Goal: Complete application form

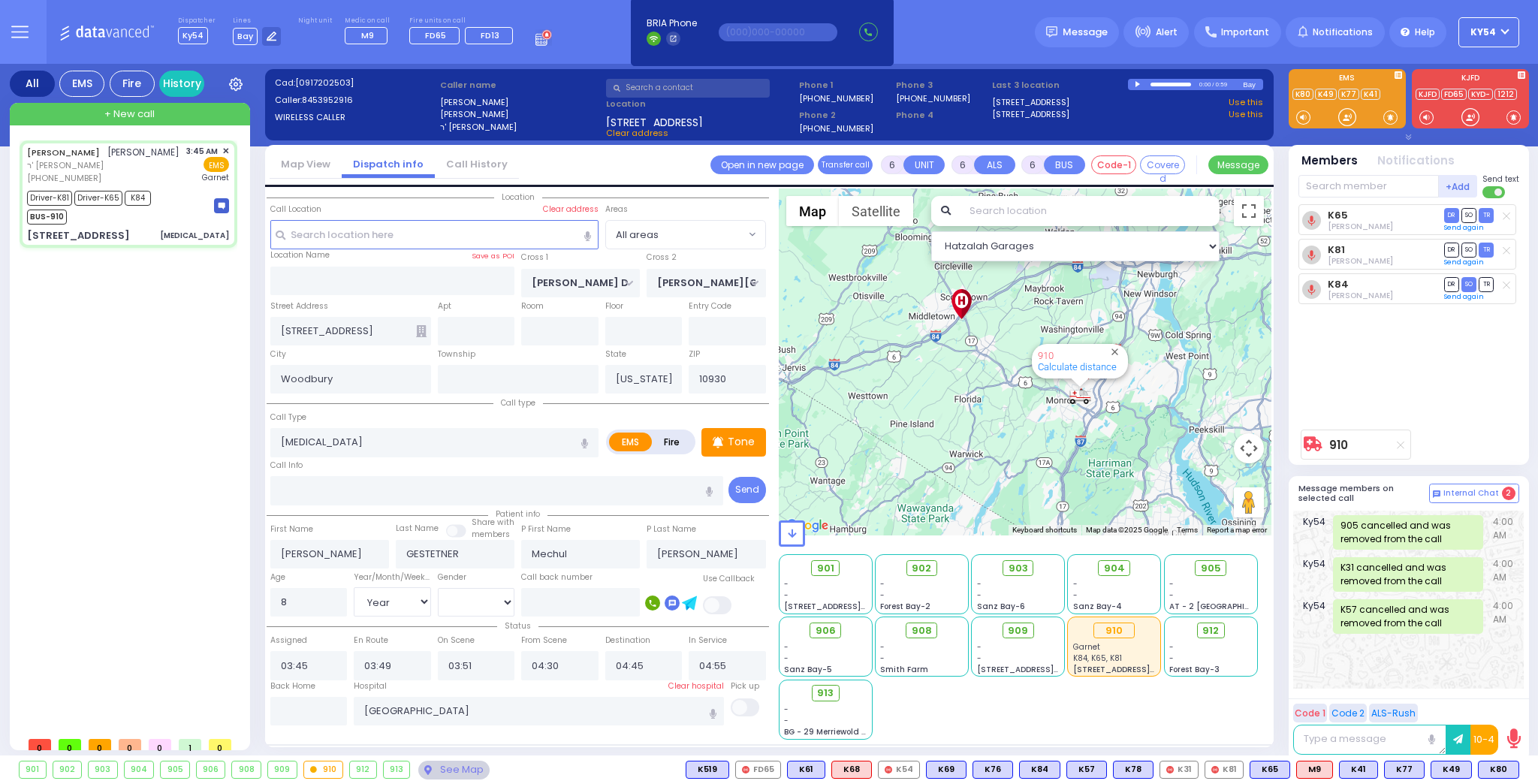
select select "Year"
select select "[DEMOGRAPHIC_DATA]"
click at [272, 37] on div at bounding box center [271, 37] width 19 height 19
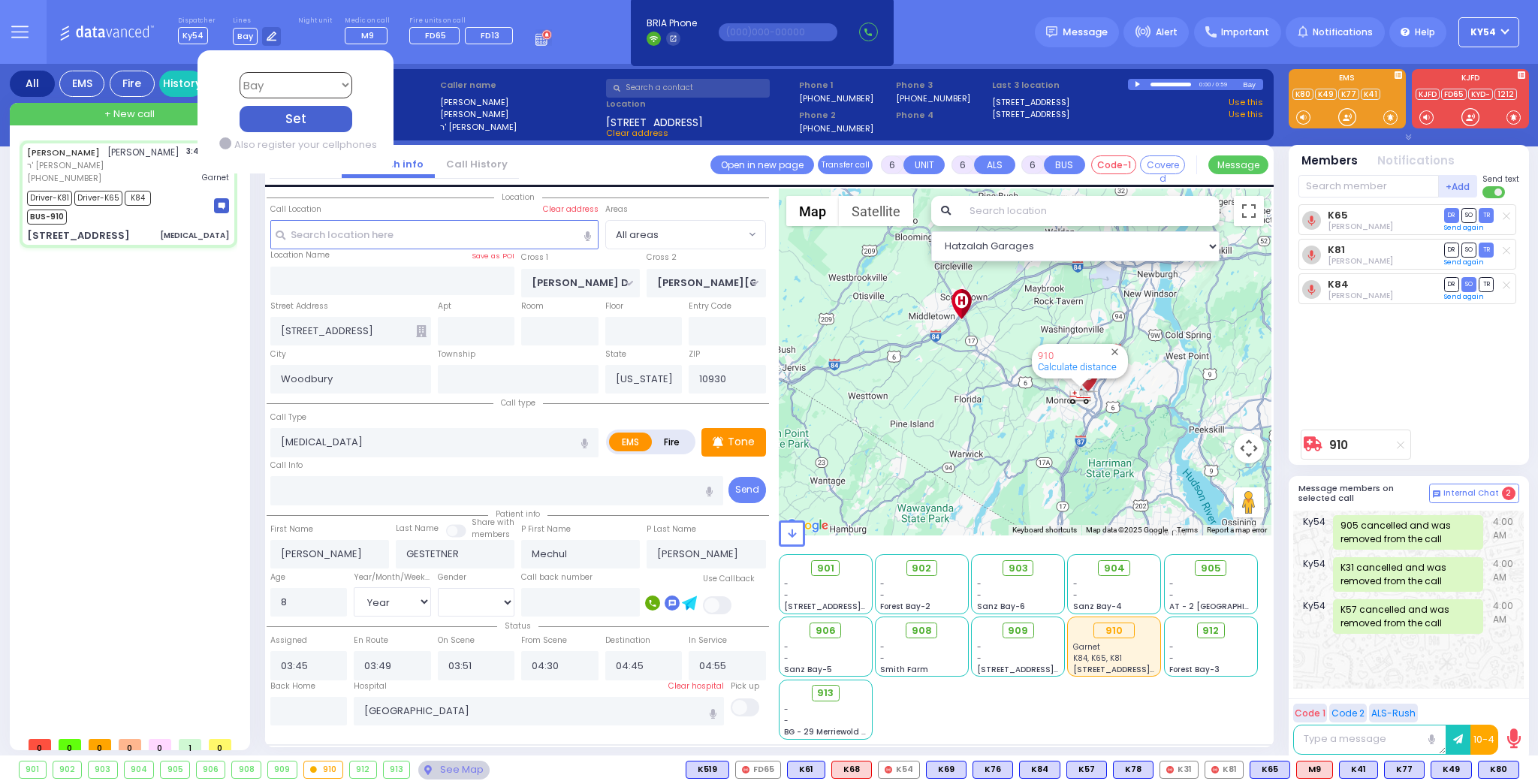
click at [332, 76] on select "Bay K-14 K-16 K-18 K-40 K-6 K-61 K-63 K-67 K-72 Medic 7 K-68 K-48 D-801 D-802 D…" at bounding box center [295, 86] width 113 height 26
select select "9"
click at [239, 72] on select "Bay K-14 K-16 K-18 K-40 K-6 K-61 K-63 K-67 K-72 Medic 7 K-68 K-48 D-801 D-802 D…" at bounding box center [295, 86] width 113 height 26
click at [156, 214] on div "Driver-K81 Driver-K65 K84 BUS-910" at bounding box center [128, 206] width 202 height 37
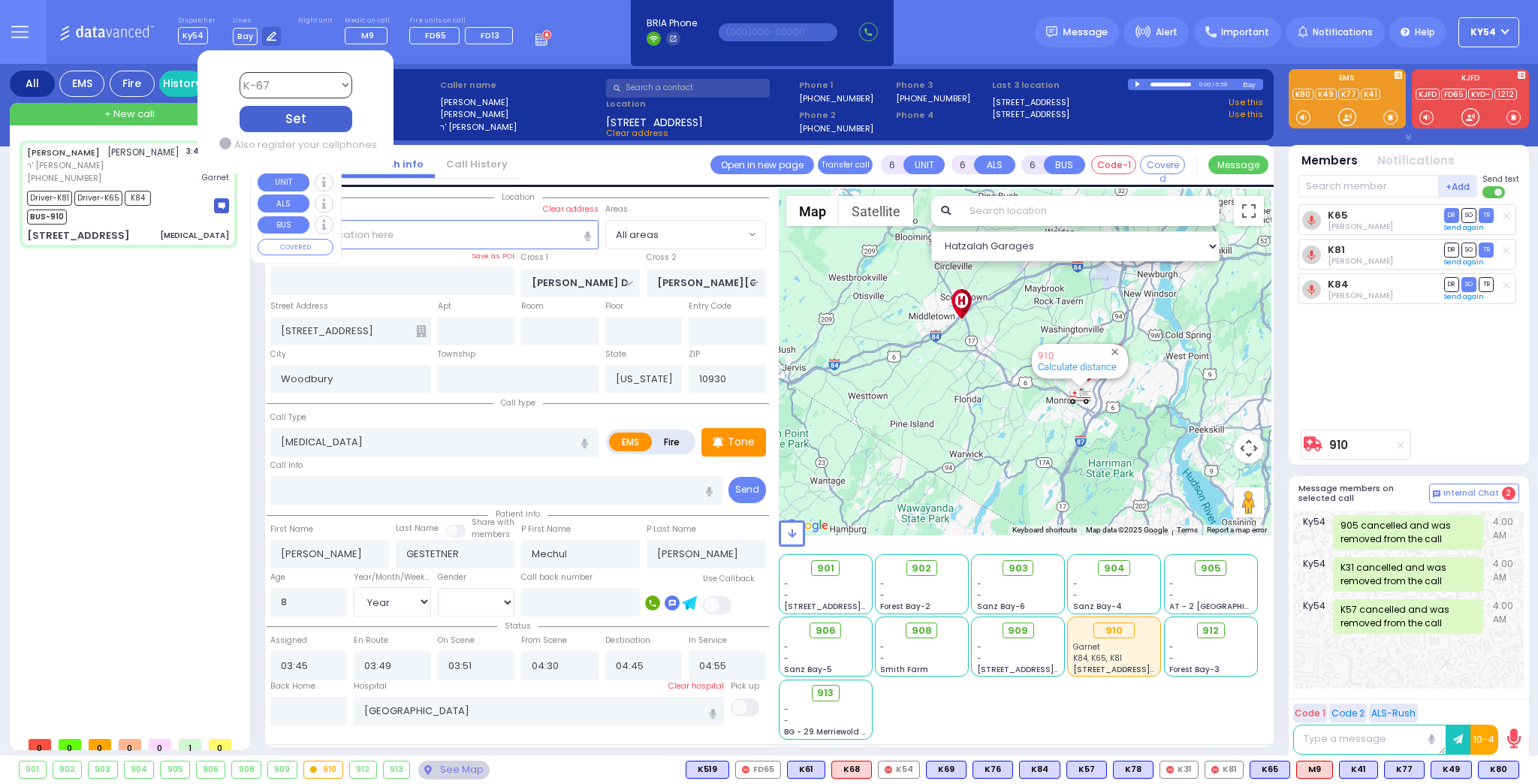
select select
radio input "true"
select select "Year"
select select "[DEMOGRAPHIC_DATA]"
select select "Hatzalah Garages"
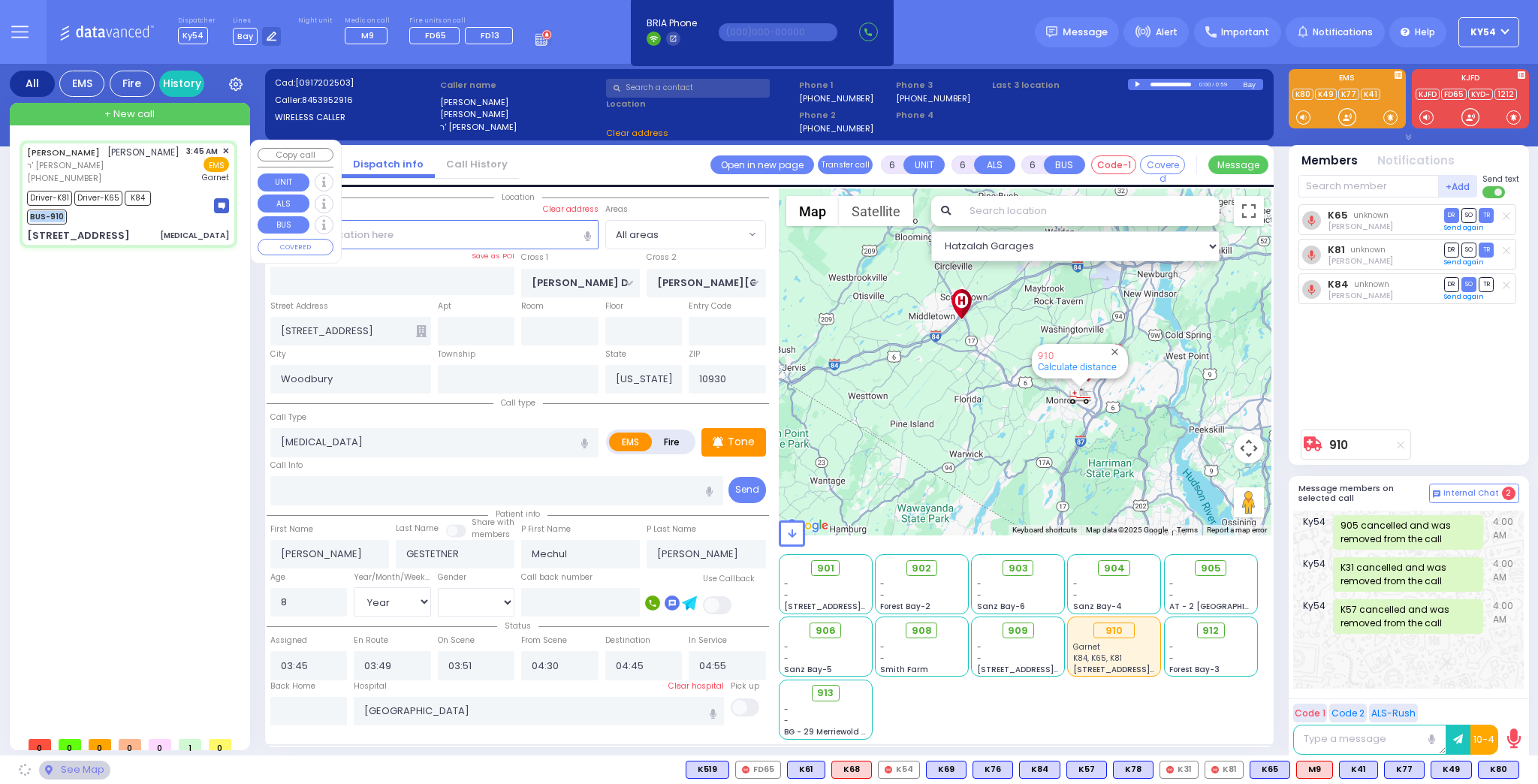
select select
radio input "true"
select select "Year"
select select "[DEMOGRAPHIC_DATA]"
click at [156, 214] on div "Driver-K81 Driver-K65 K84 BUS-910" at bounding box center [128, 206] width 202 height 37
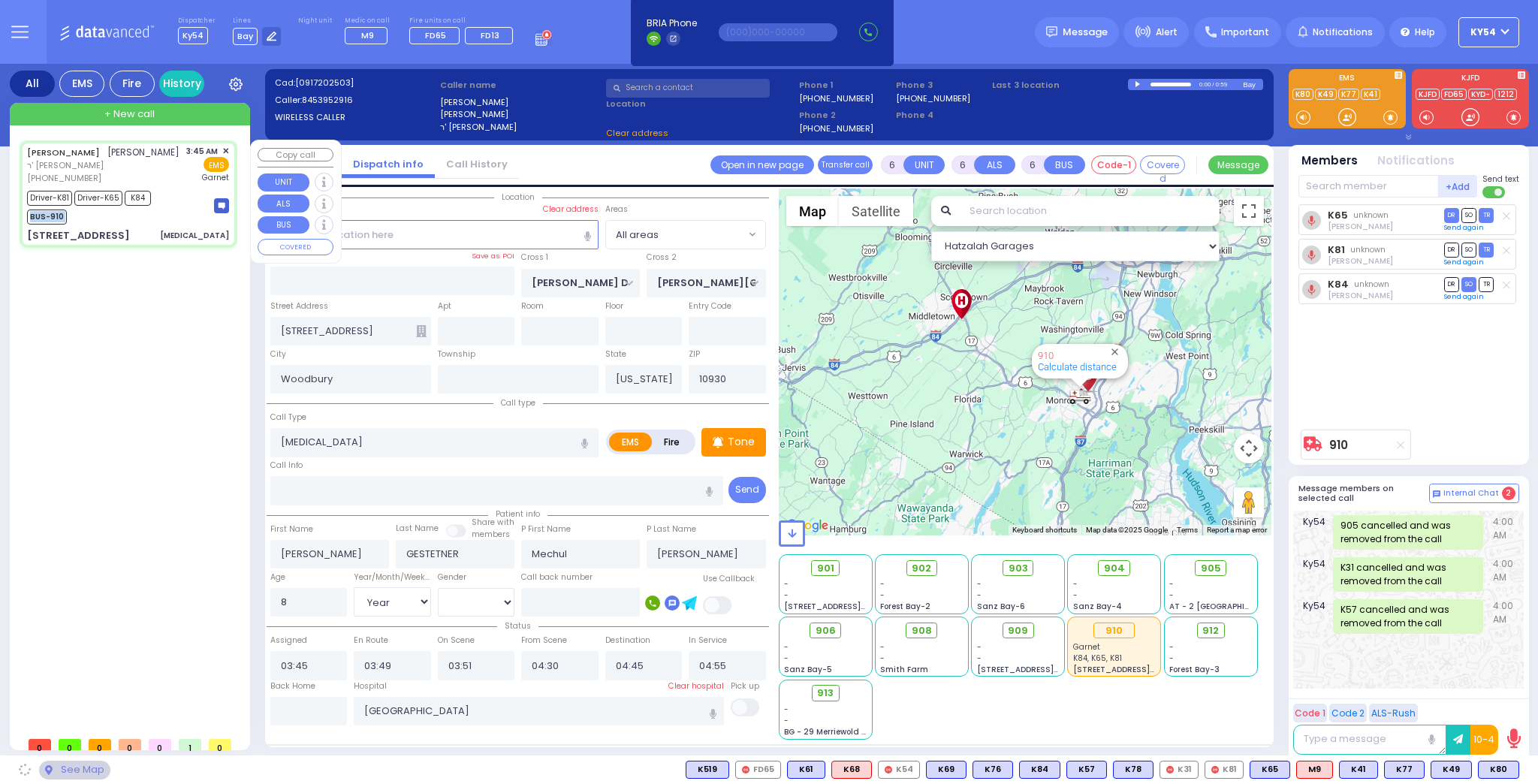
select select "Hatzalah Garages"
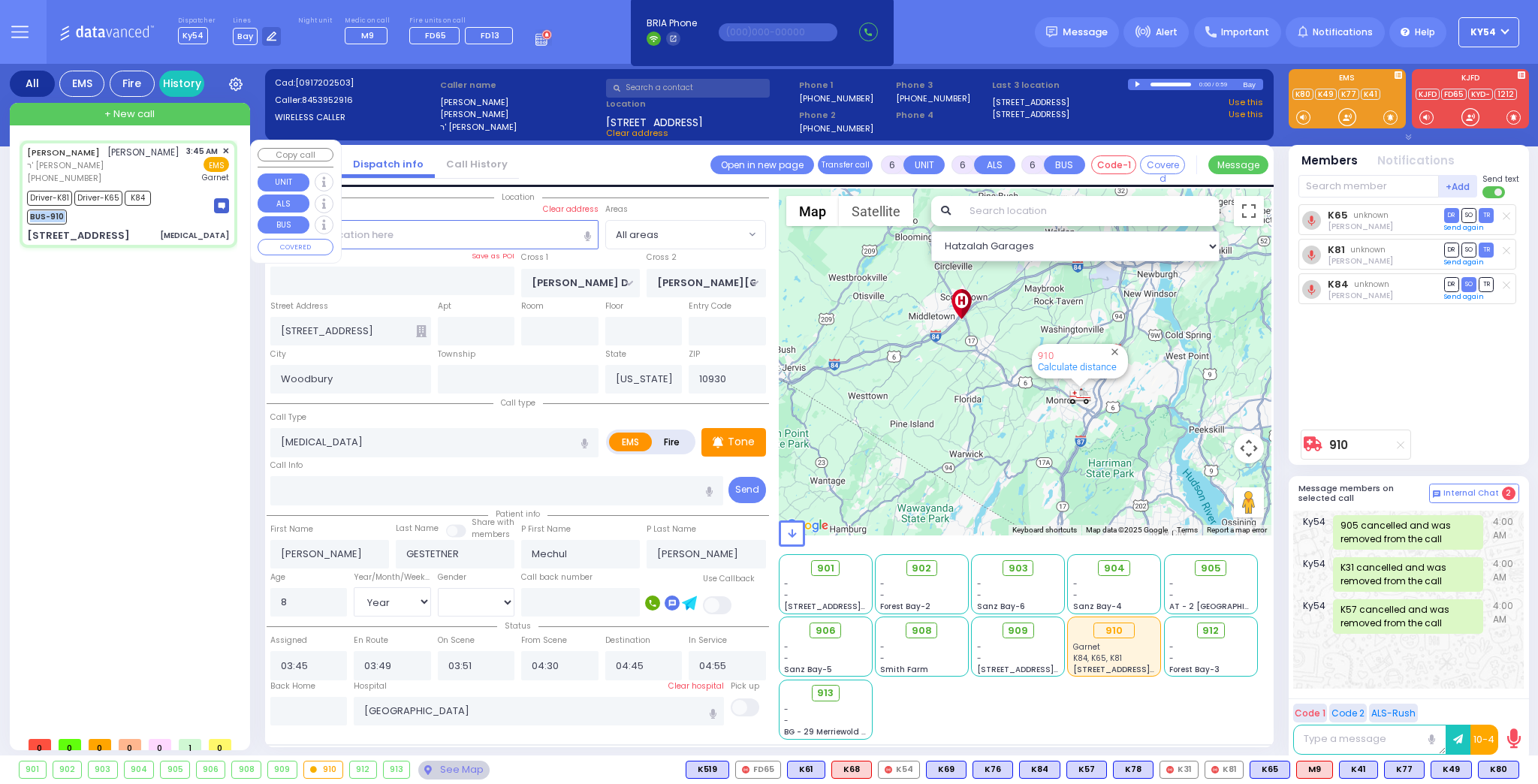
select select
radio input "true"
select select "Year"
select select "[DEMOGRAPHIC_DATA]"
select select "Hatzalah Garages"
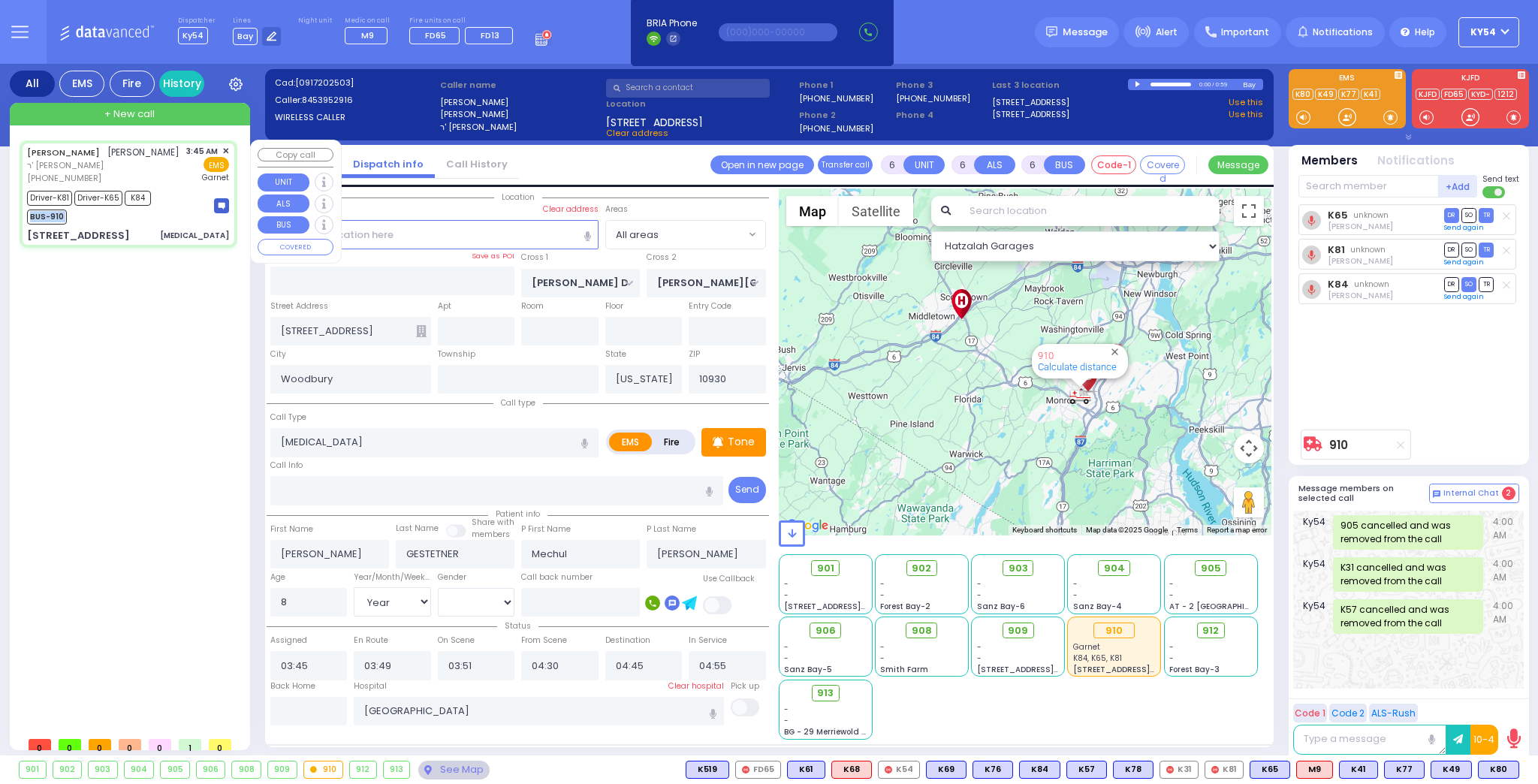
click at [156, 212] on div "Driver-K81 Driver-K65 K84 BUS-910" at bounding box center [128, 206] width 202 height 37
select select
radio input "true"
select select "Year"
select select "[DEMOGRAPHIC_DATA]"
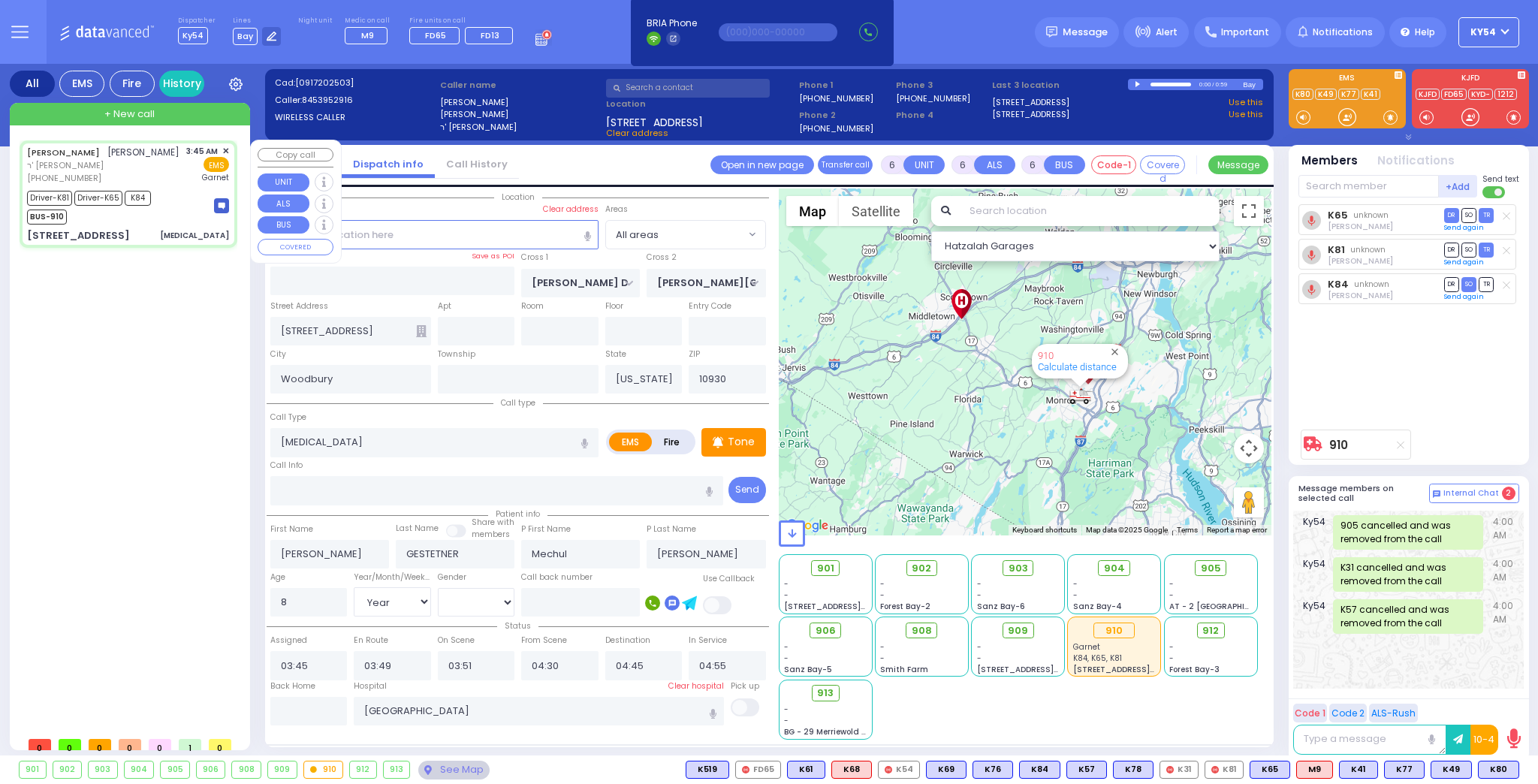
select select "Hatzalah Garages"
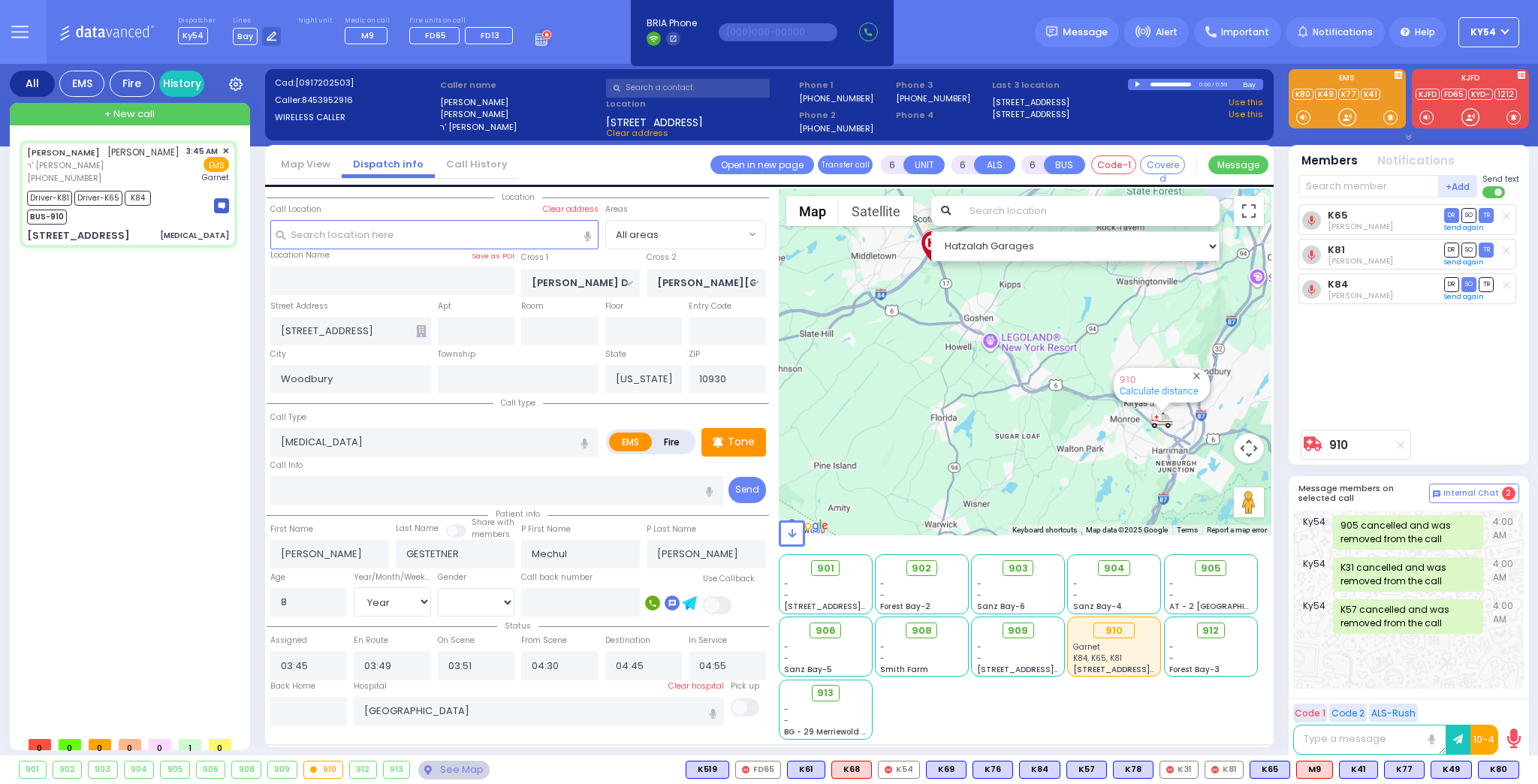
drag, startPoint x: 961, startPoint y: 364, endPoint x: 947, endPoint y: 361, distance: 14.3
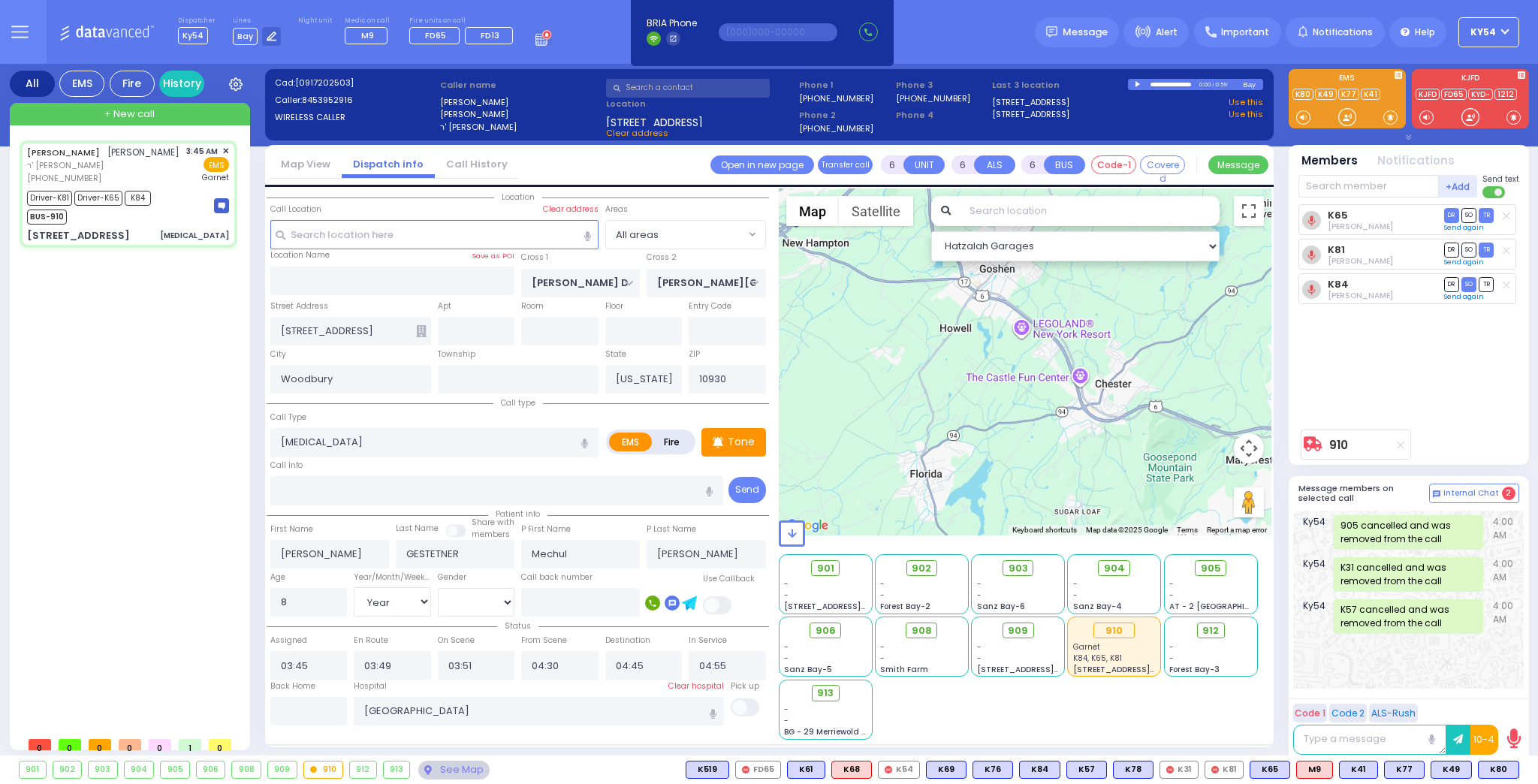
drag, startPoint x: 1103, startPoint y: 374, endPoint x: 927, endPoint y: 319, distance: 184.4
click at [927, 319] on div "910 Calculate distance" at bounding box center [1025, 362] width 493 height 347
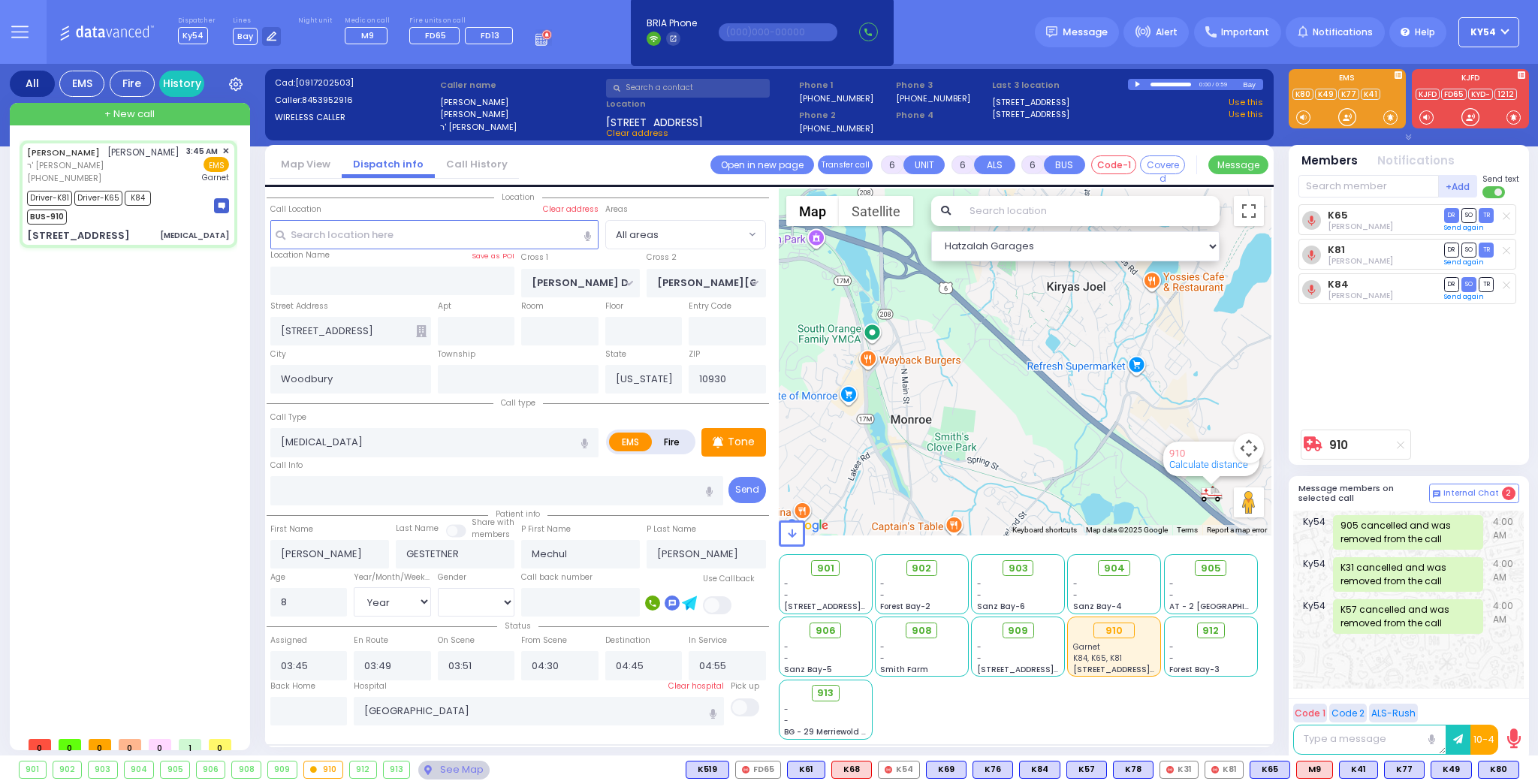
drag, startPoint x: 1097, startPoint y: 354, endPoint x: 978, endPoint y: 299, distance: 131.1
click at [978, 299] on div "910 Calculate distance" at bounding box center [1025, 362] width 493 height 347
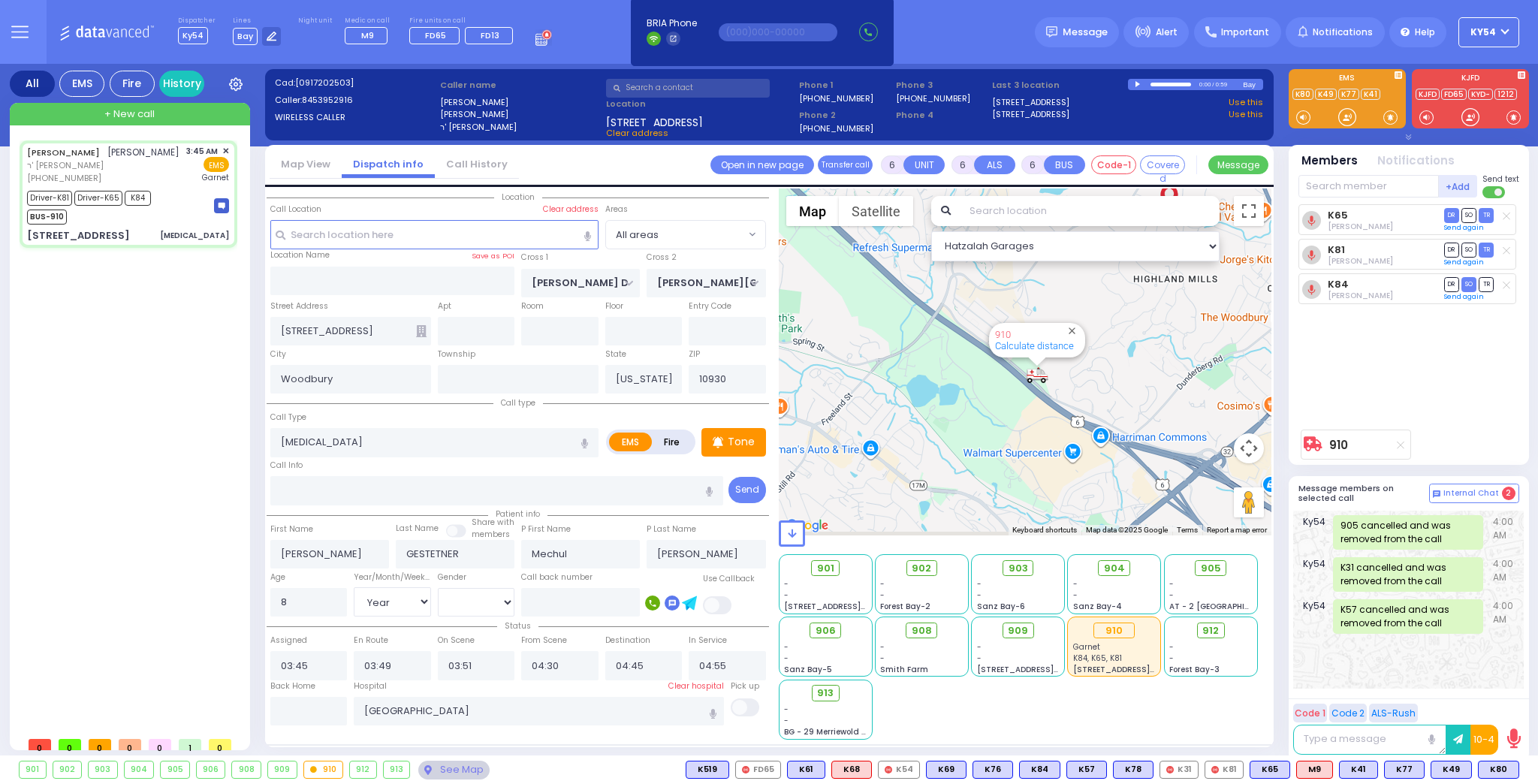
drag, startPoint x: 978, startPoint y: 382, endPoint x: 953, endPoint y: 333, distance: 55.0
click at [956, 323] on div "910 Calculate distance" at bounding box center [1025, 362] width 493 height 347
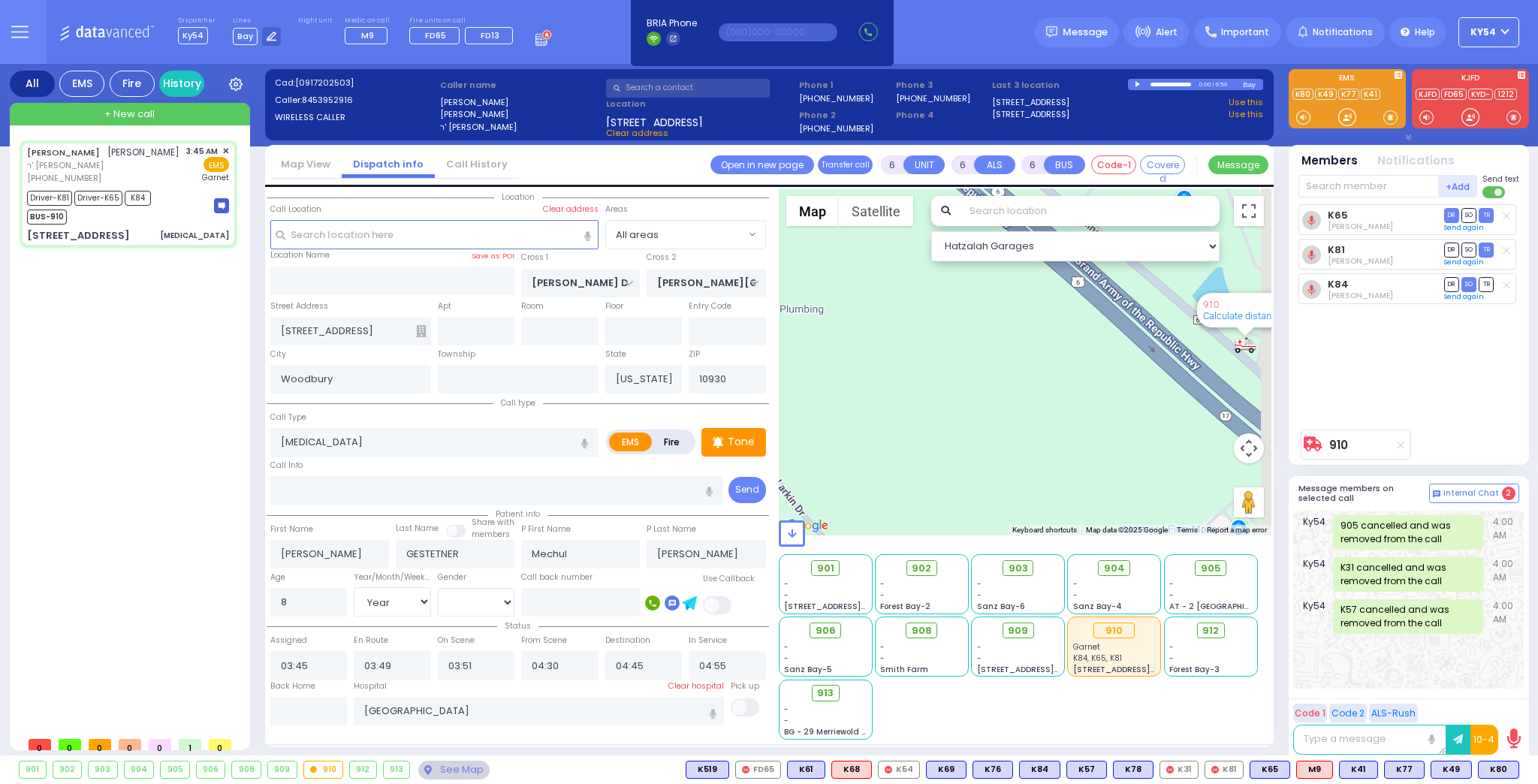
drag, startPoint x: 1091, startPoint y: 323, endPoint x: 971, endPoint y: 355, distance: 124.2
click at [971, 355] on div "910 Calculate distance" at bounding box center [1025, 362] width 493 height 347
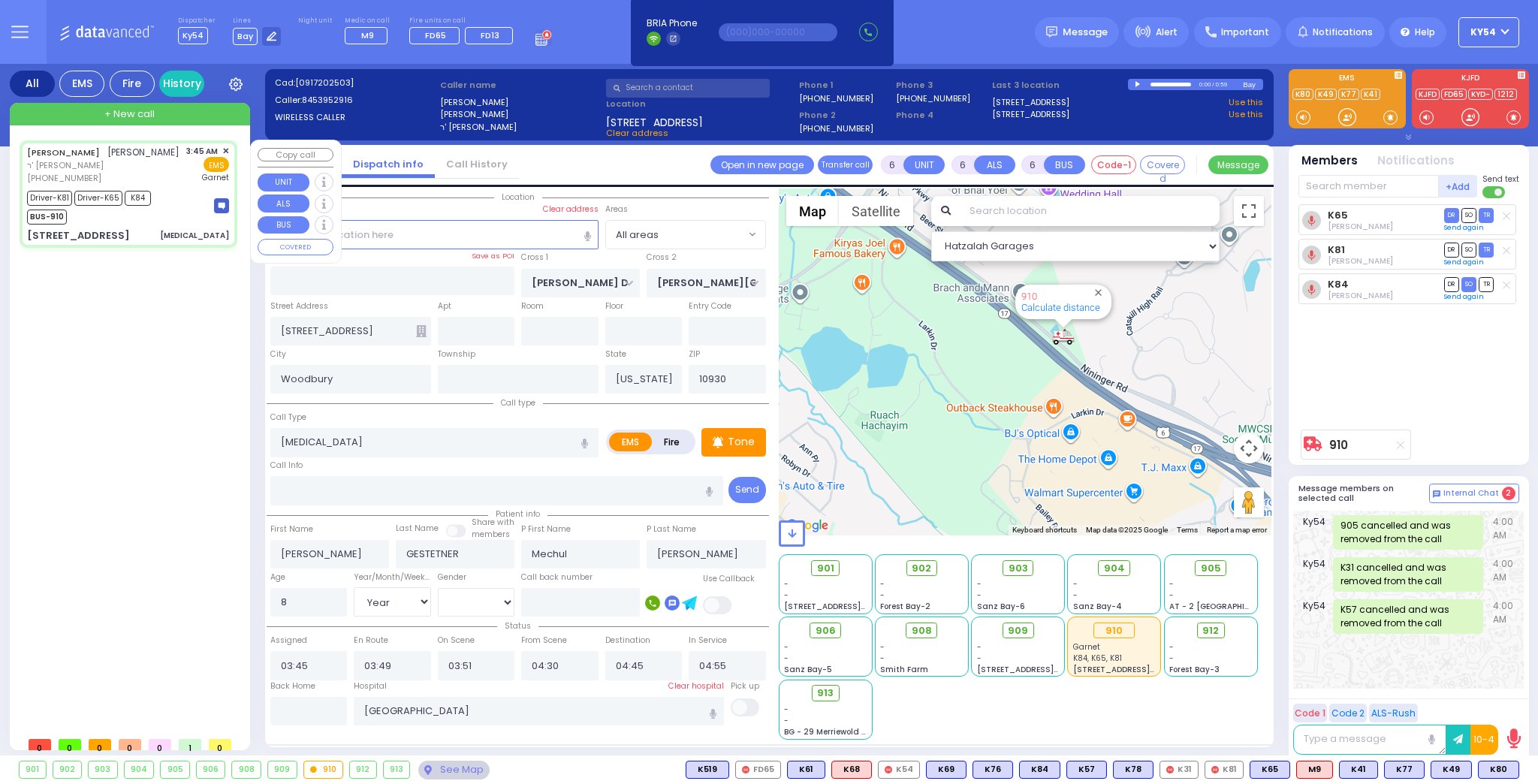
click at [187, 208] on div "Driver-K81 Driver-K65 K84 BUS-910" at bounding box center [128, 206] width 202 height 37
select select
radio input "true"
select select "Year"
select select "[DEMOGRAPHIC_DATA]"
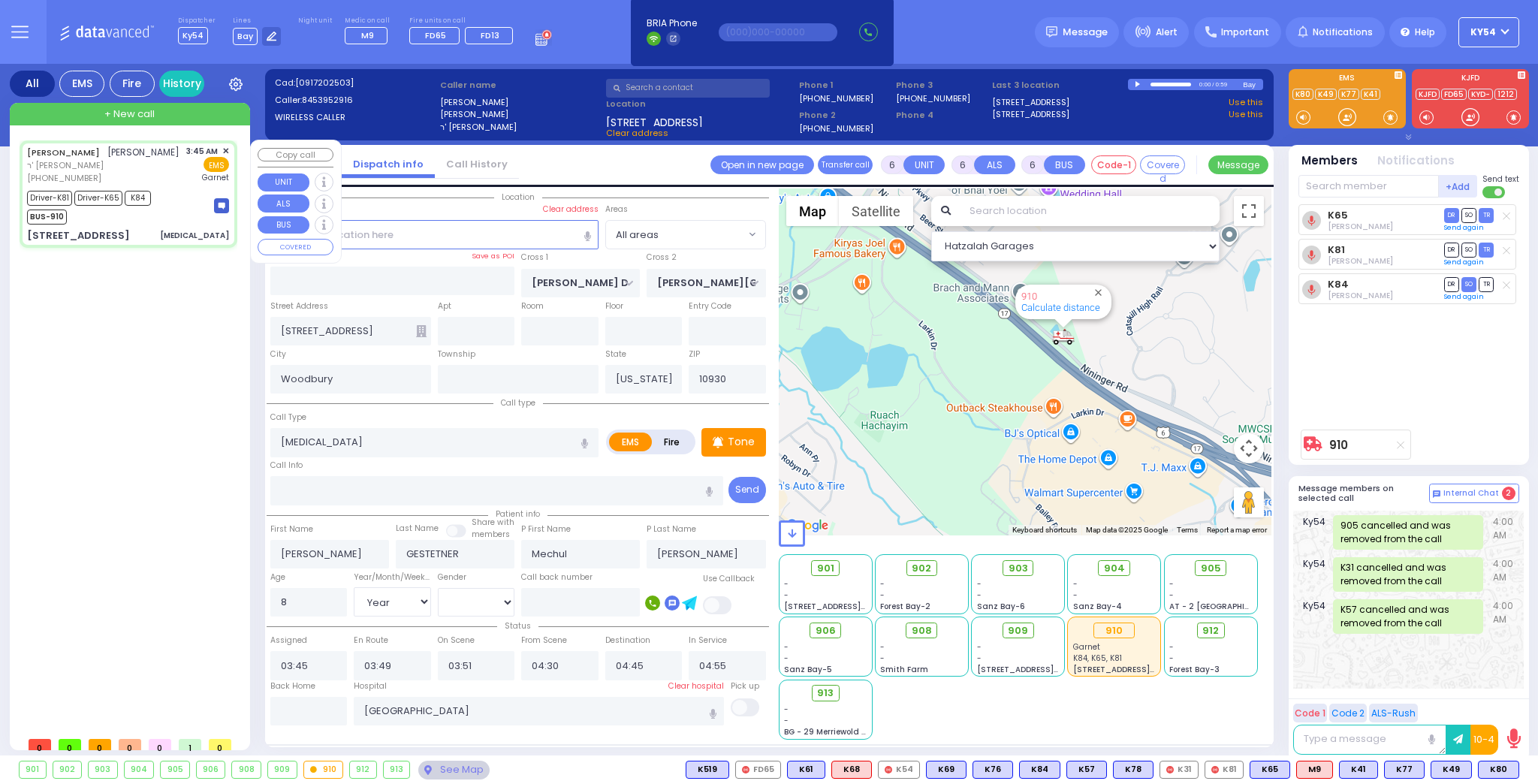
select select "Hatzalah Garages"
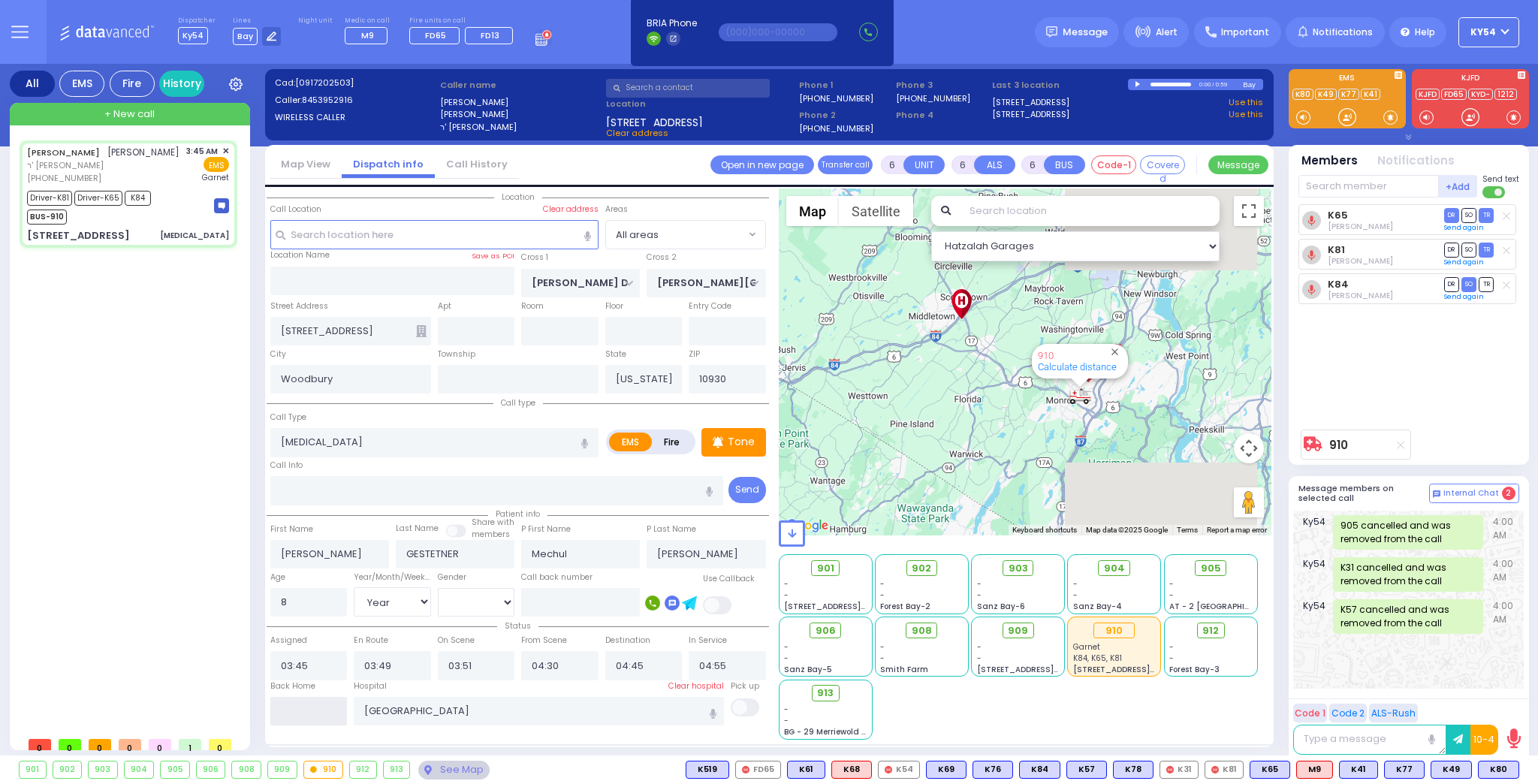
click at [322, 708] on input "text" at bounding box center [309, 711] width 77 height 29
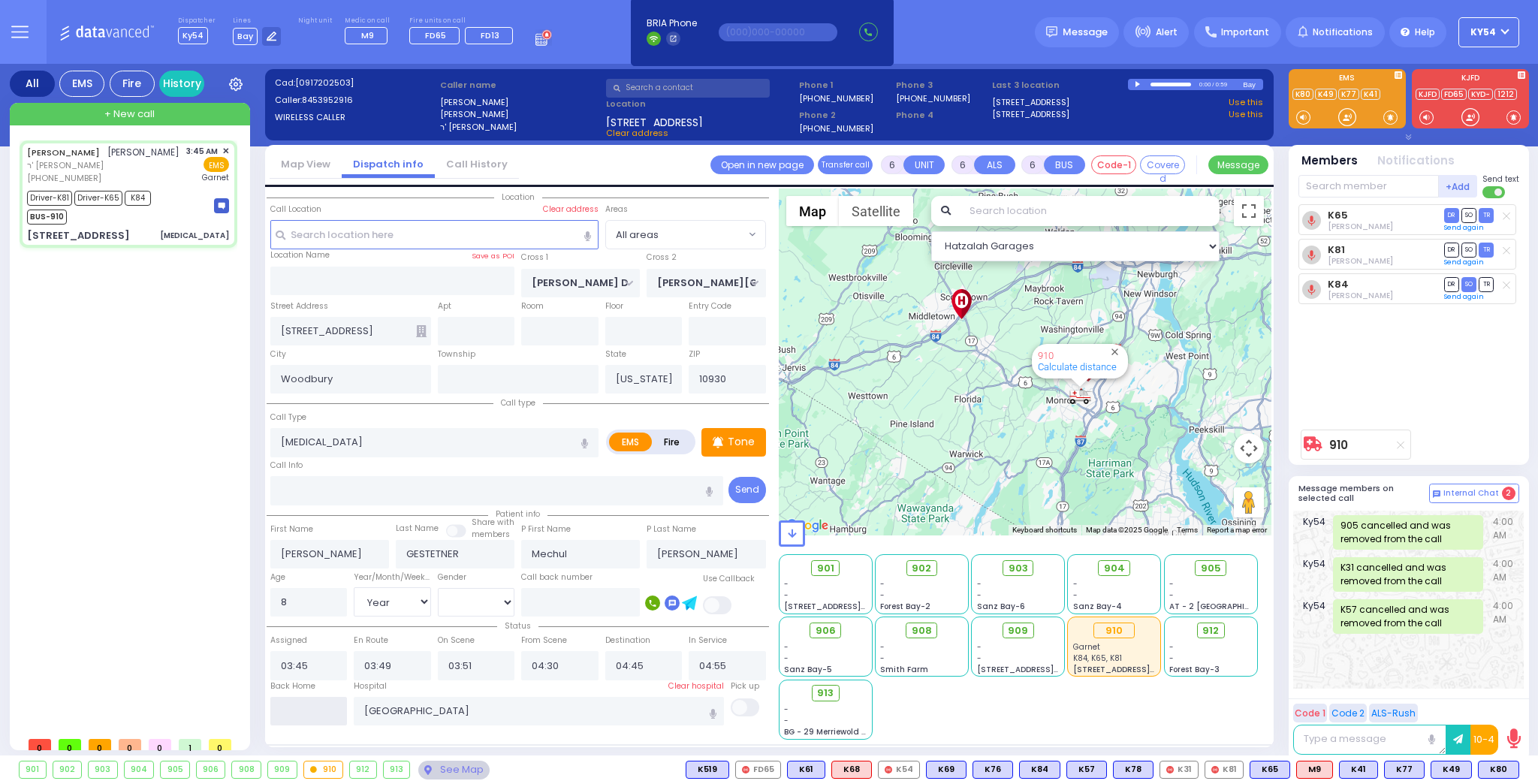
click at [321, 707] on input "text" at bounding box center [309, 711] width 77 height 29
click at [322, 702] on input "text" at bounding box center [309, 711] width 77 height 29
click at [323, 702] on input "text" at bounding box center [309, 711] width 77 height 29
type input "06:39"
click at [323, 702] on input "06:39" at bounding box center [309, 711] width 77 height 29
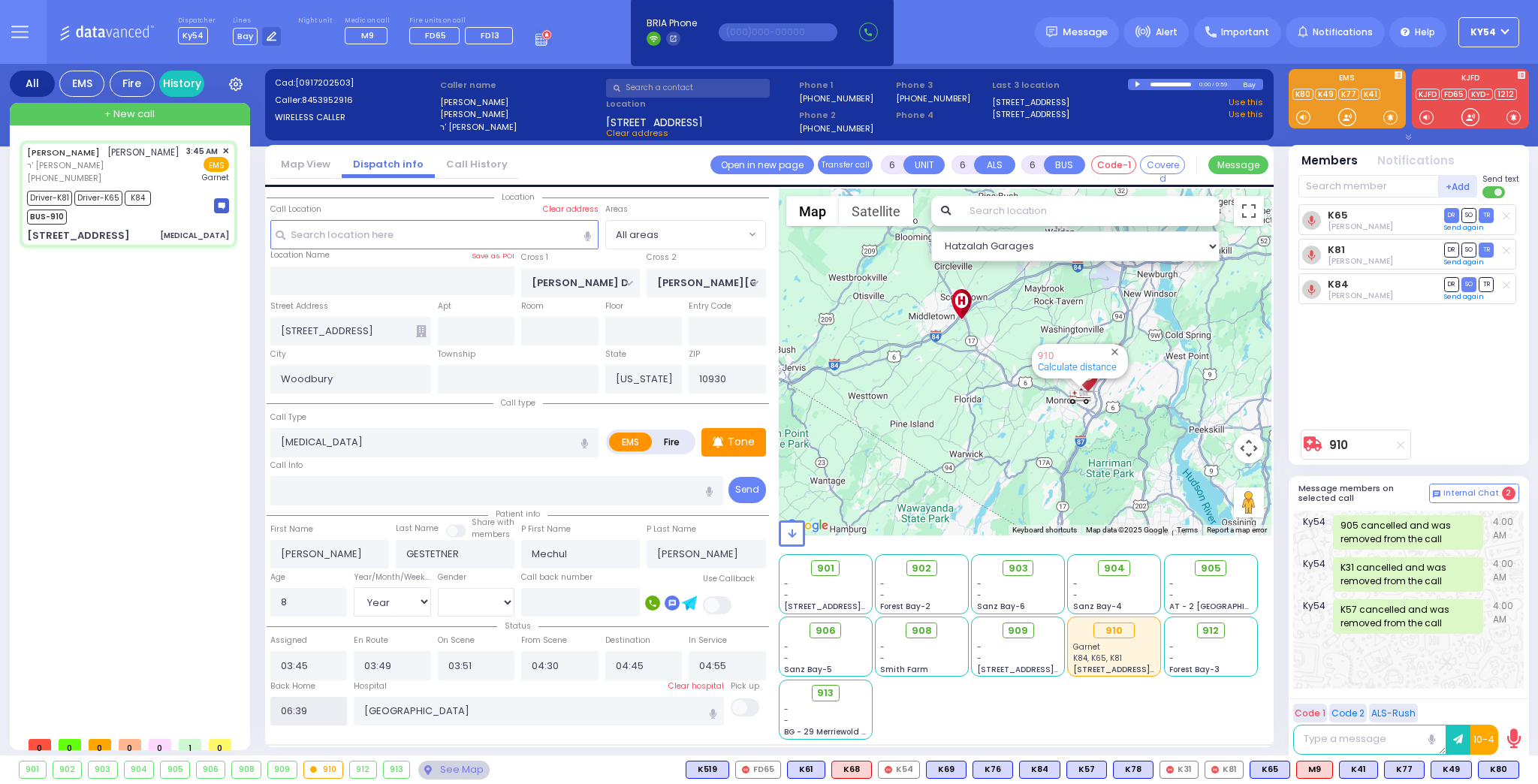
click at [323, 702] on input "06:39" at bounding box center [309, 711] width 77 height 29
click at [175, 536] on div "[PERSON_NAME] [PERSON_NAME] ר' [PERSON_NAME] [PHONE_NUMBER] 3:45 AM ✕ K84" at bounding box center [131, 434] width 224 height 588
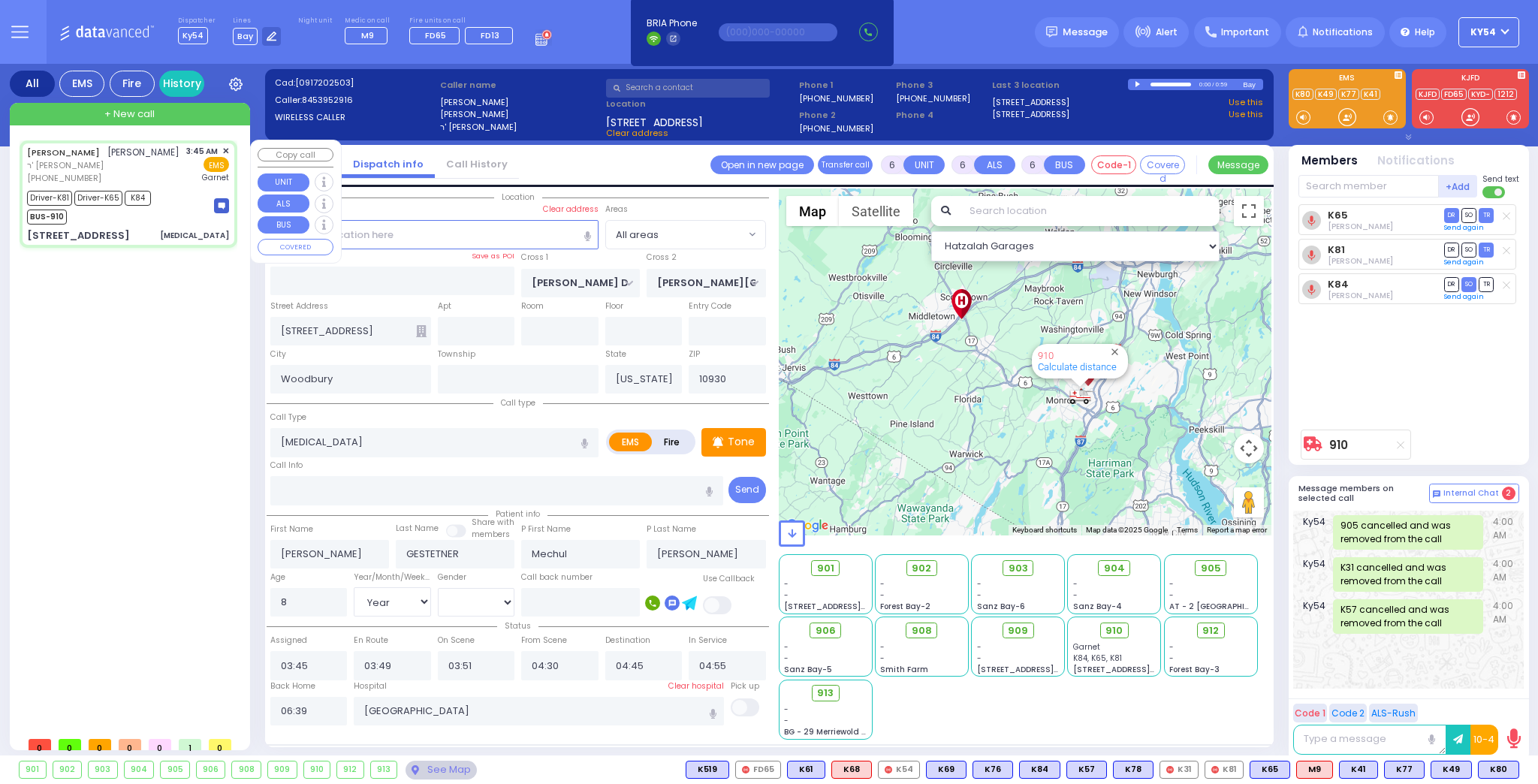
select select
radio input "true"
select select
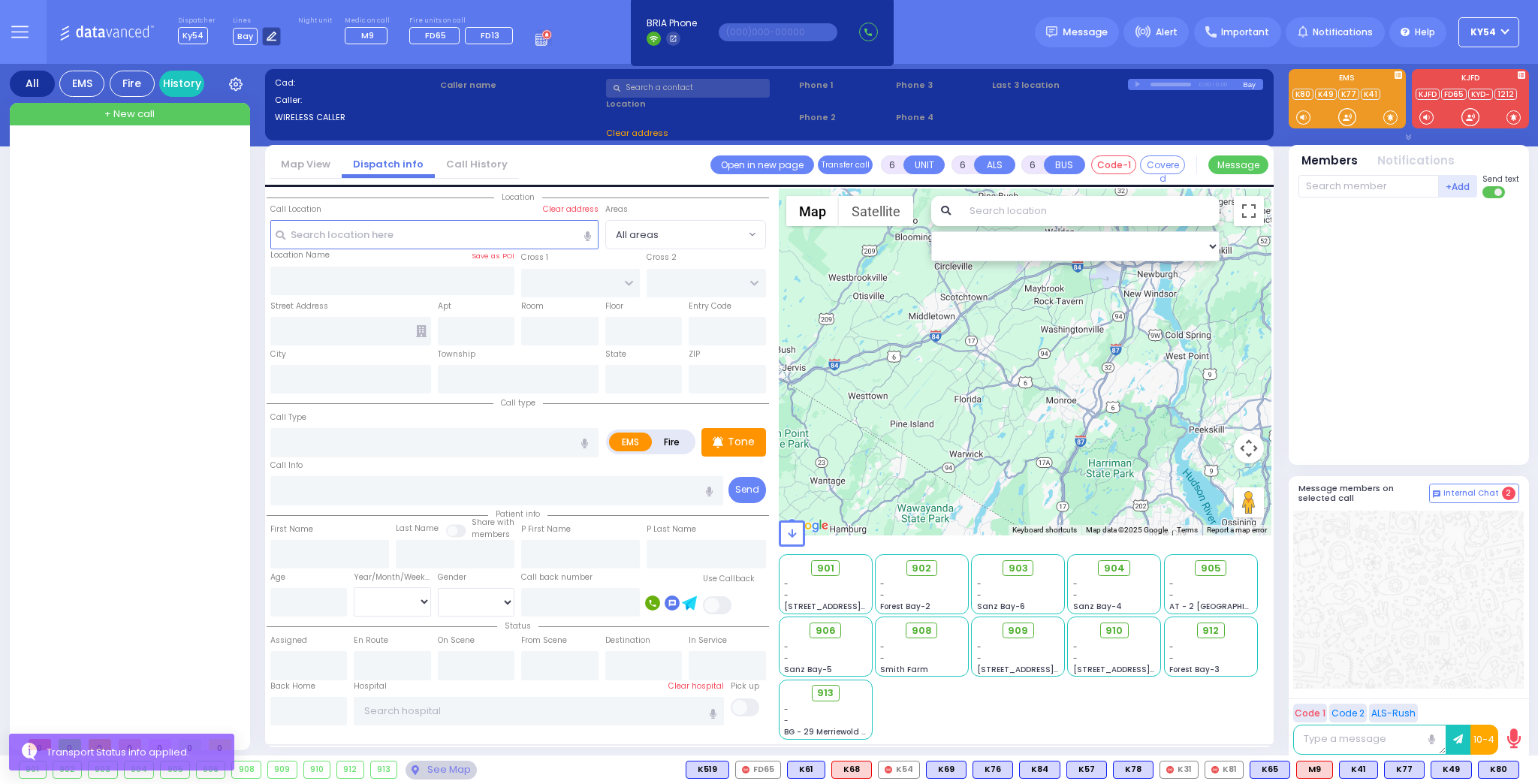
click at [271, 34] on div at bounding box center [271, 37] width 19 height 19
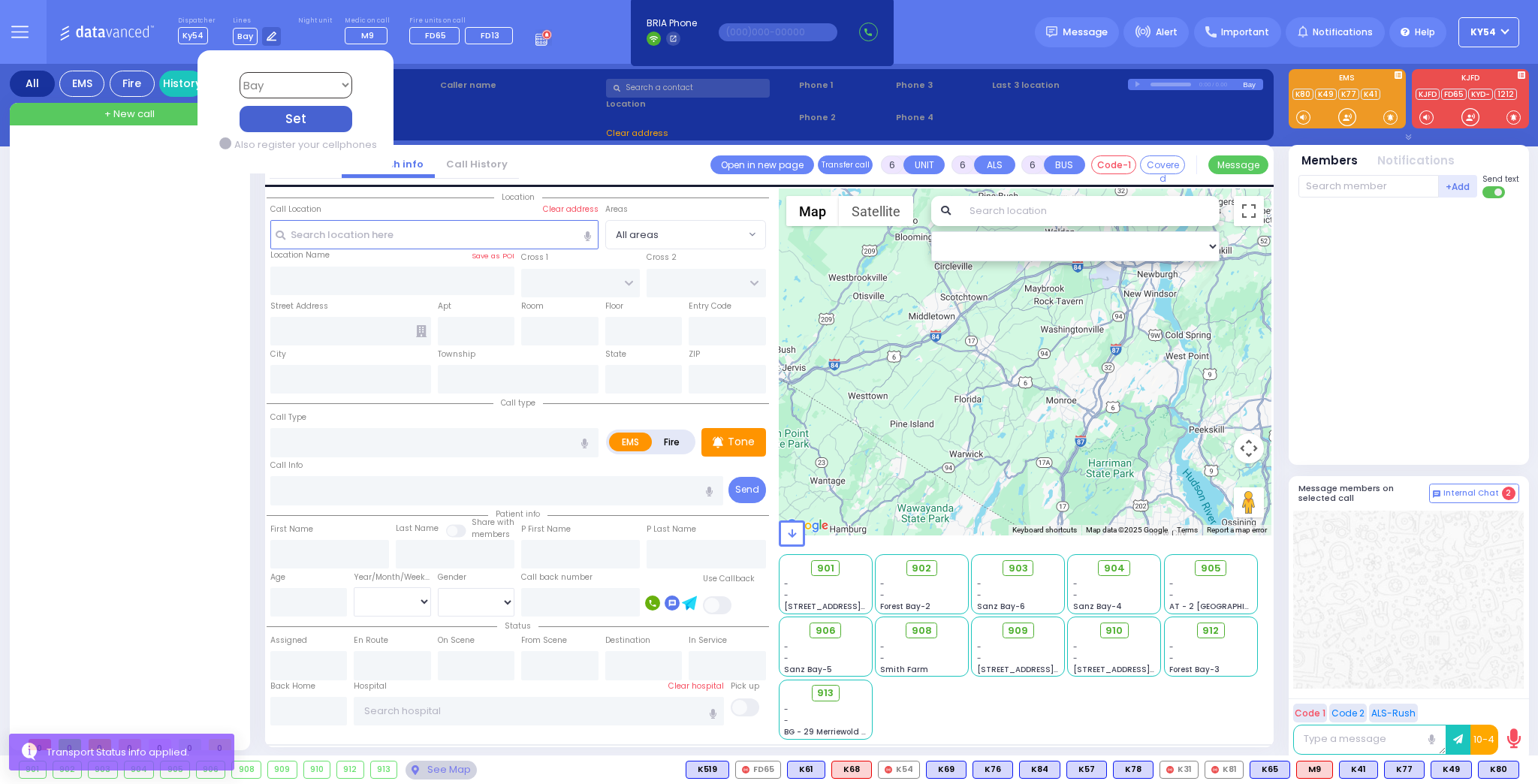
click at [279, 80] on select "Bay K-14 K-16 K-18 K-40 K-6 K-61 K-63 K-67 K-72 Medic 7 K-68 K-48 D-801 D-802 D…" at bounding box center [295, 86] width 113 height 26
select select "9"
click at [239, 72] on select "Bay K-14 K-16 K-18 K-40 K-6 K-61 K-63 K-67 K-72 Medic 7 K-68 K-48 D-801 D-802 D…" at bounding box center [295, 86] width 113 height 26
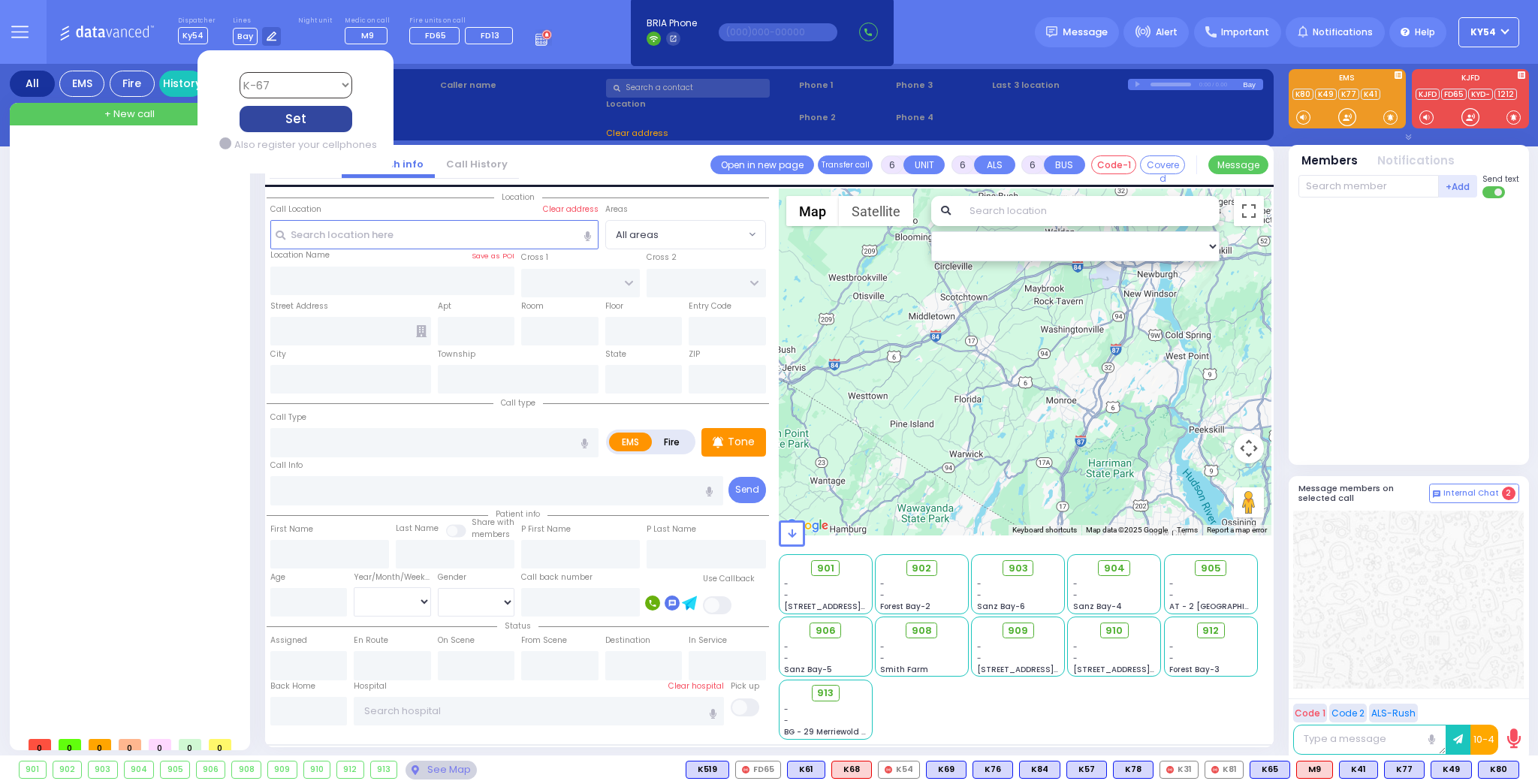
click at [295, 116] on div "Set" at bounding box center [295, 119] width 113 height 26
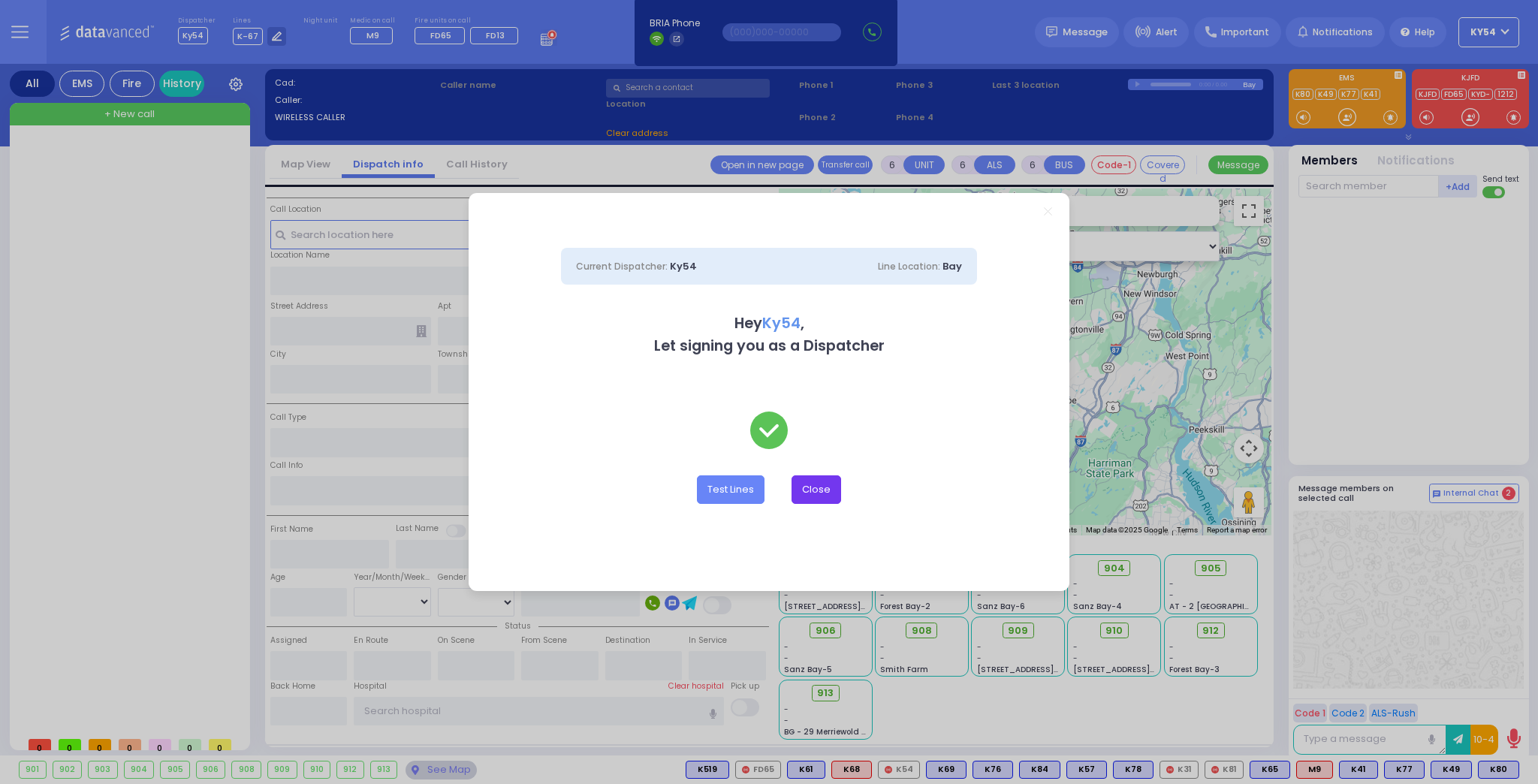
click at [834, 484] on button "Close" at bounding box center [817, 489] width 50 height 29
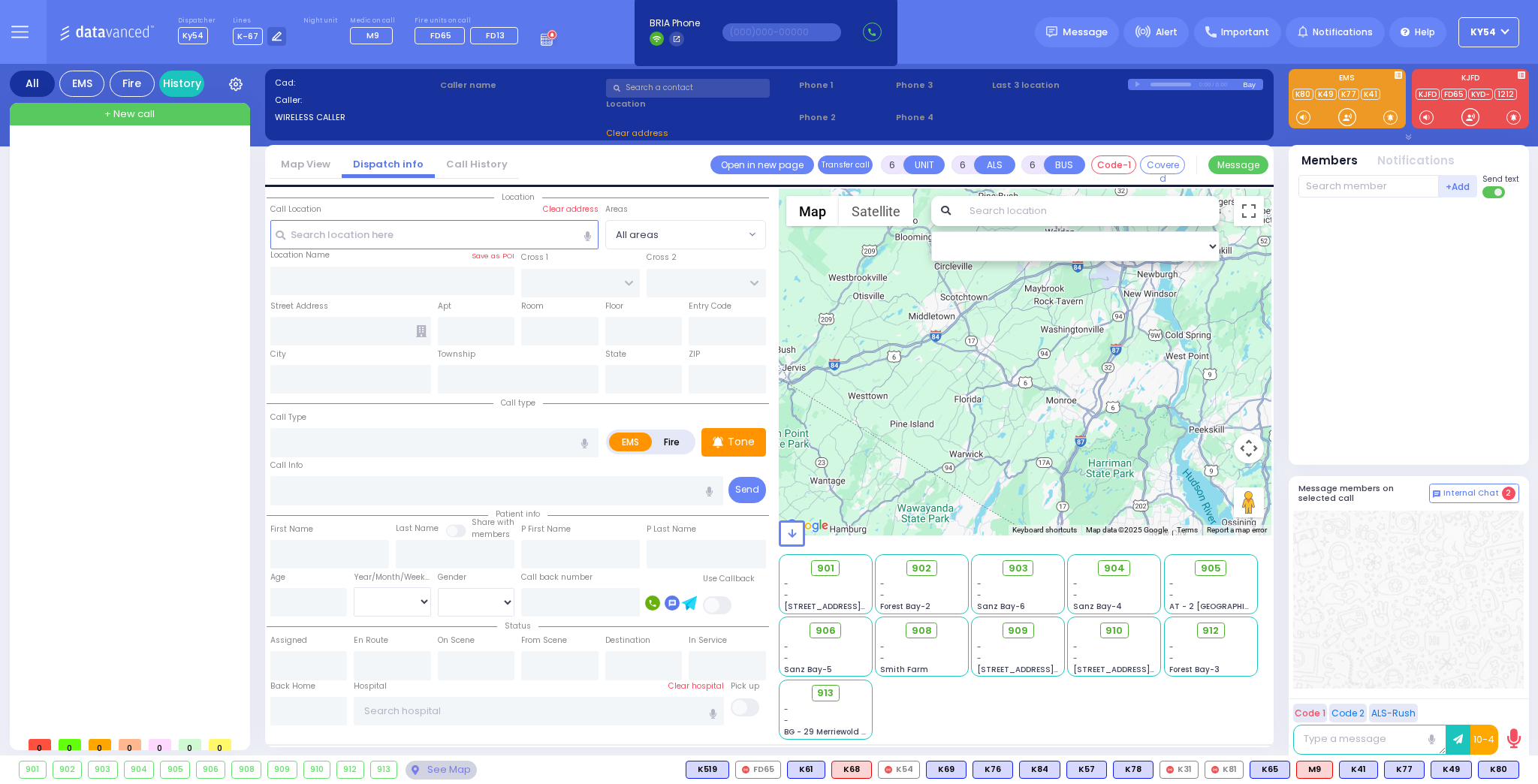
drag, startPoint x: 135, startPoint y: 262, endPoint x: 136, endPoint y: 251, distance: 11.0
click at [136, 251] on div at bounding box center [131, 434] width 224 height 588
